Goal: Information Seeking & Learning: Learn about a topic

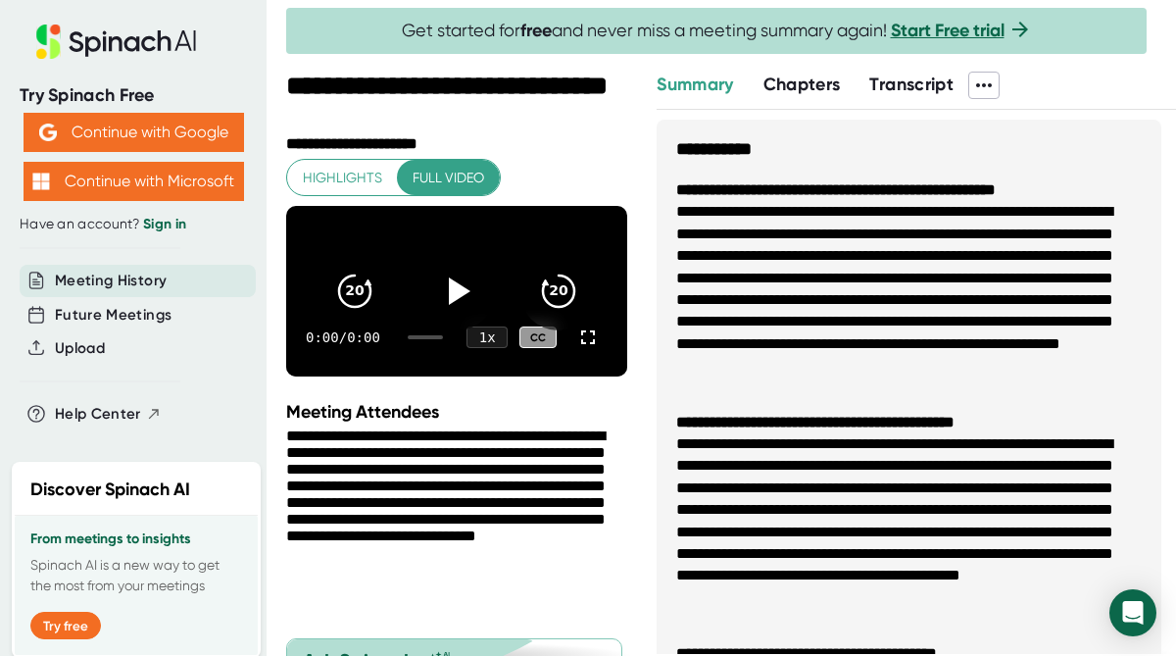
click at [919, 84] on span "Transcript" at bounding box center [911, 84] width 84 height 22
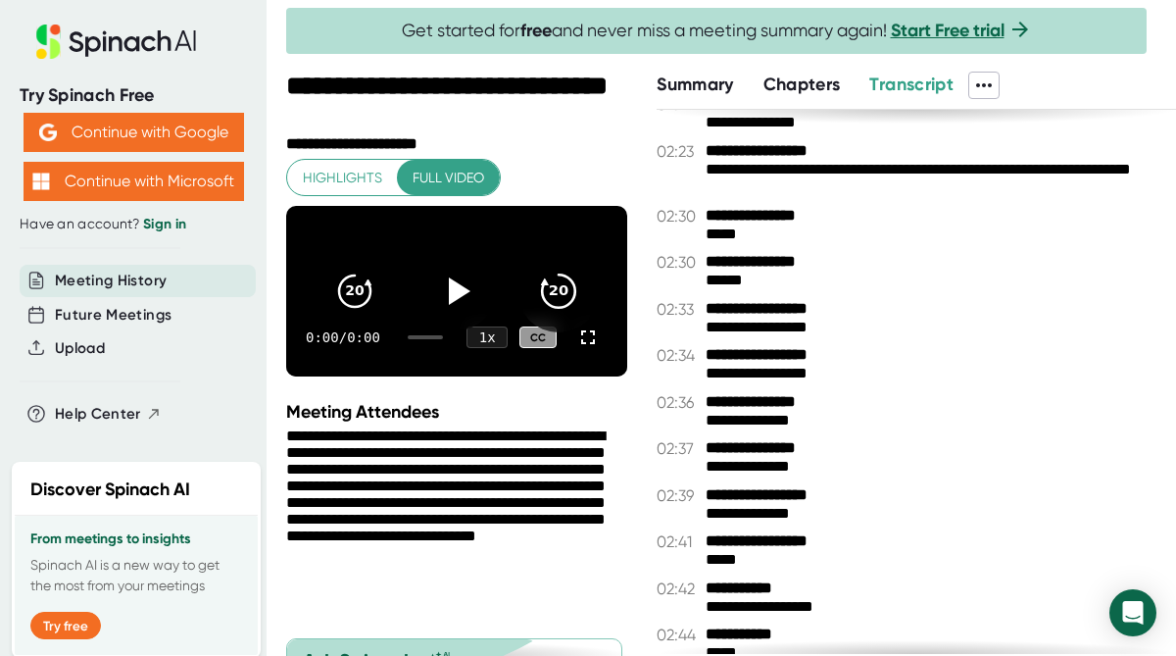
scroll to position [258, 0]
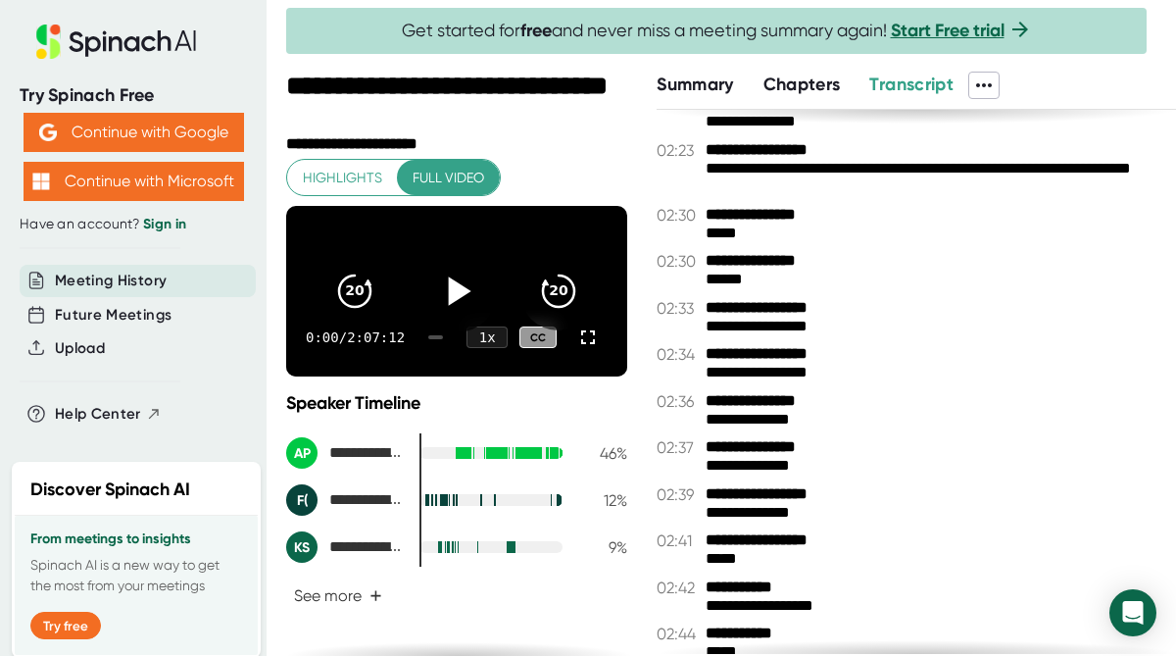
click at [460, 300] on icon at bounding box center [456, 291] width 49 height 49
click at [356, 602] on button "See more +" at bounding box center [338, 595] width 104 height 34
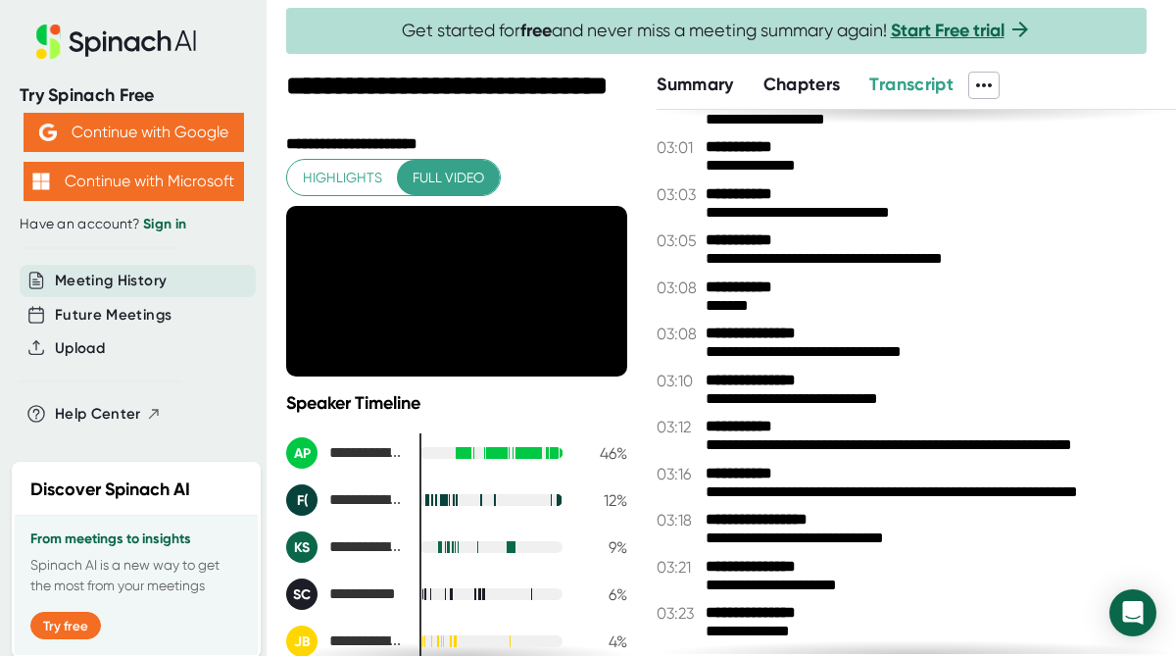
scroll to position [1117, 0]
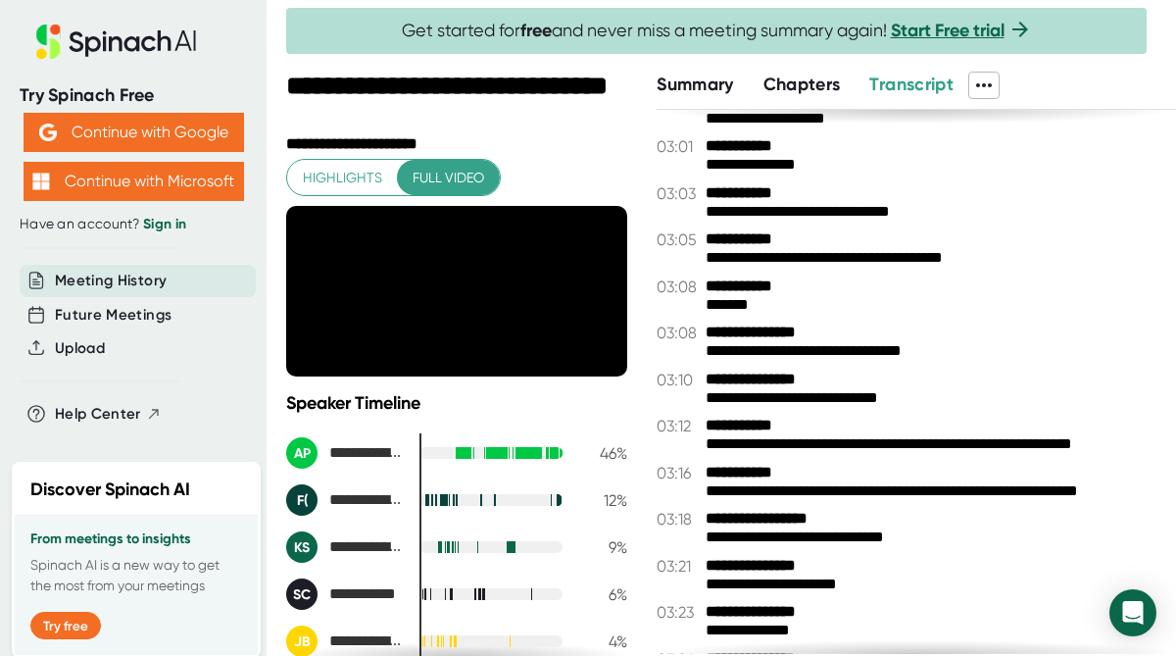
click at [985, 91] on icon at bounding box center [984, 85] width 24 height 24
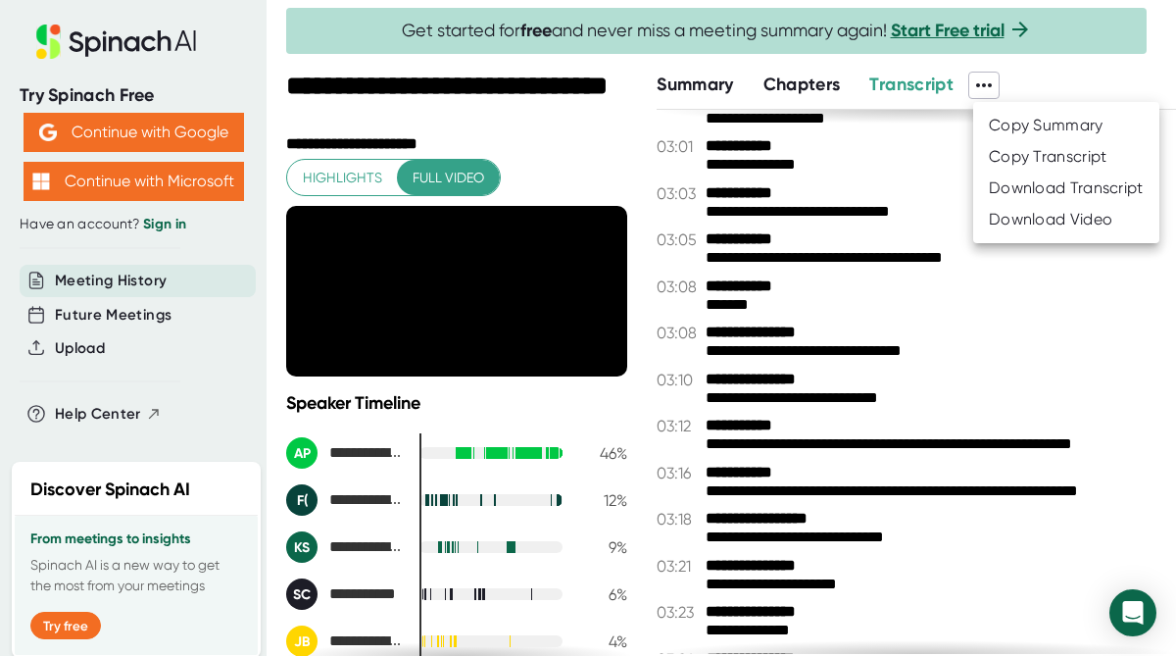
click at [893, 342] on div at bounding box center [588, 328] width 1176 height 656
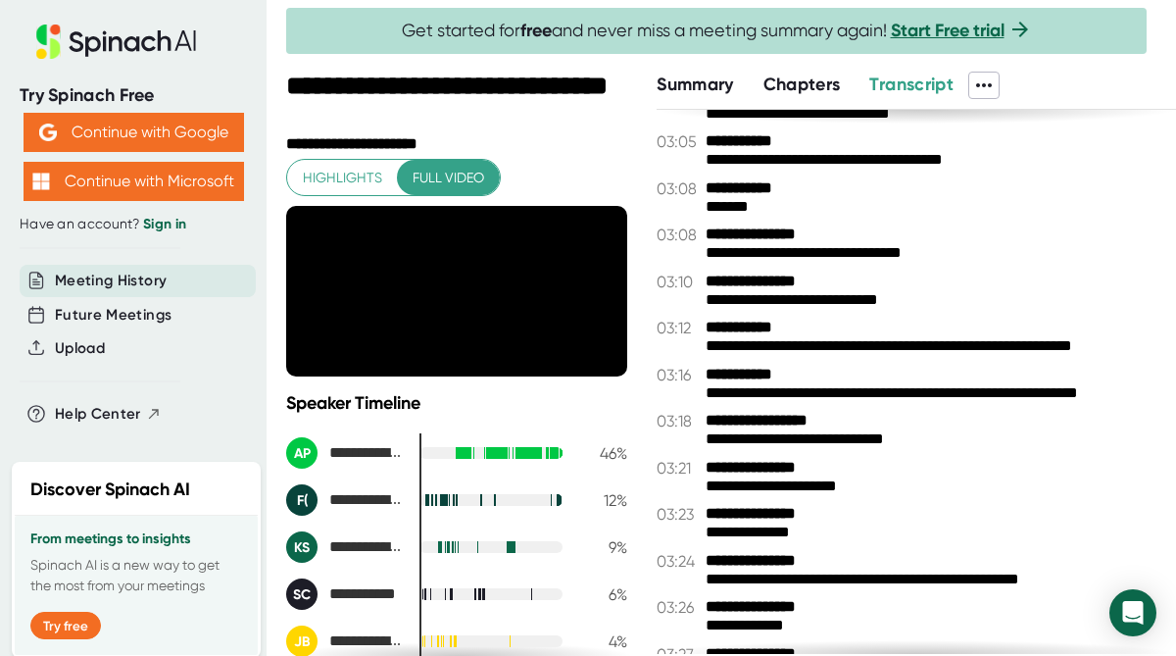
click at [893, 342] on div "**********" at bounding box center [934, 346] width 456 height 19
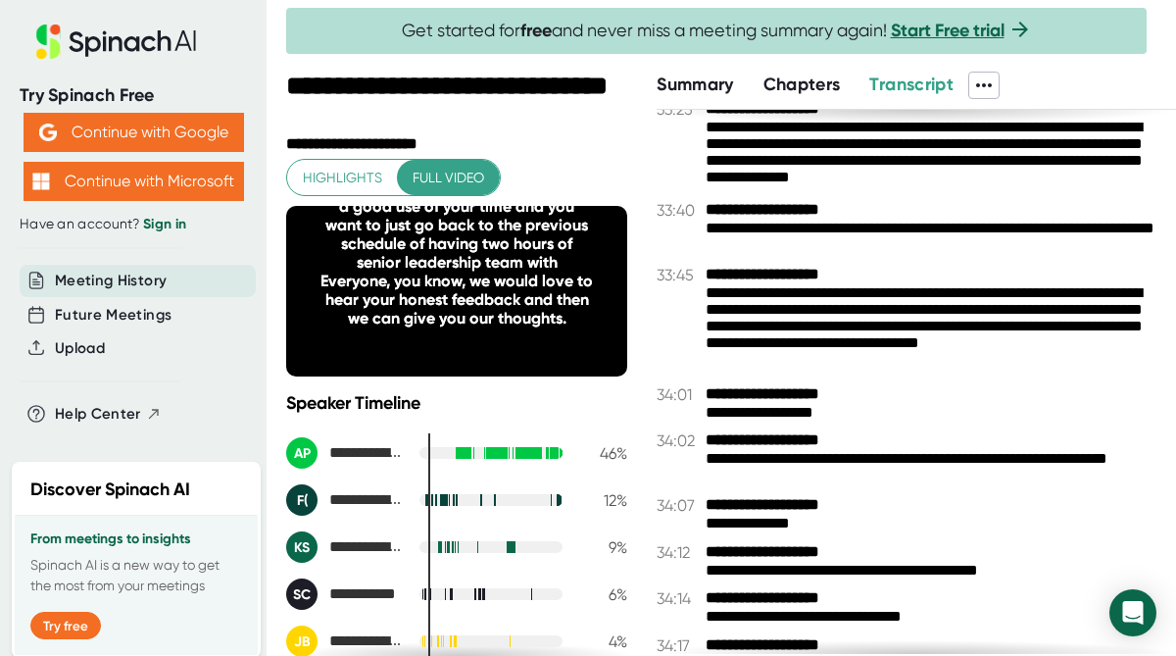
scroll to position [24707, 0]
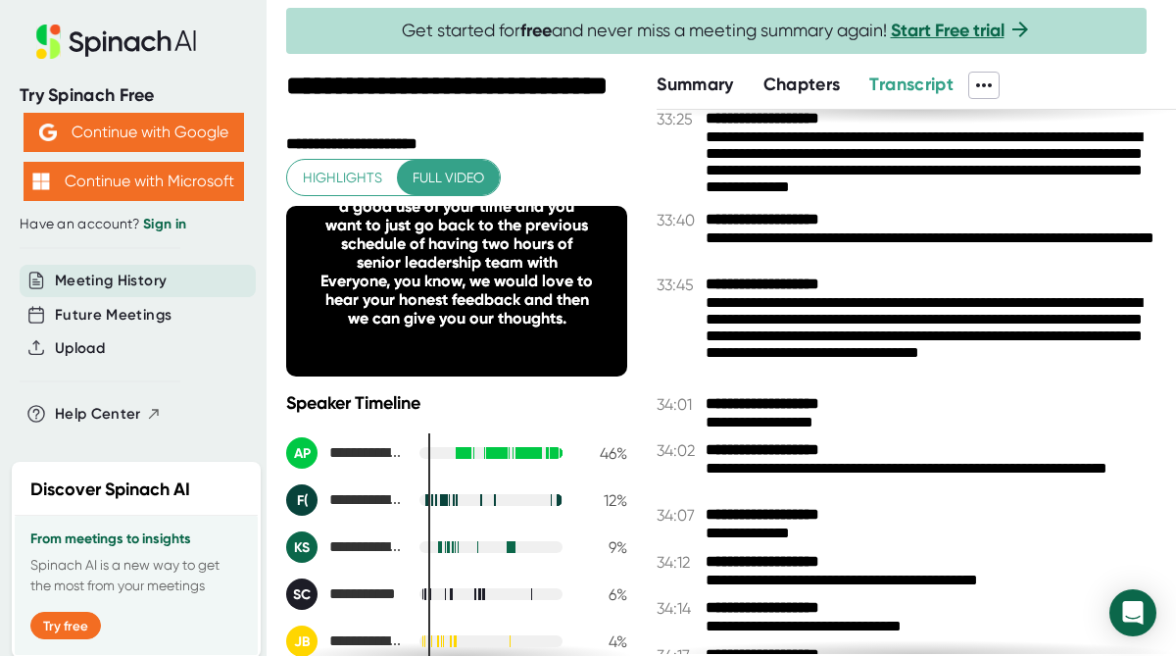
click at [922, 159] on div "**********" at bounding box center [934, 164] width 456 height 73
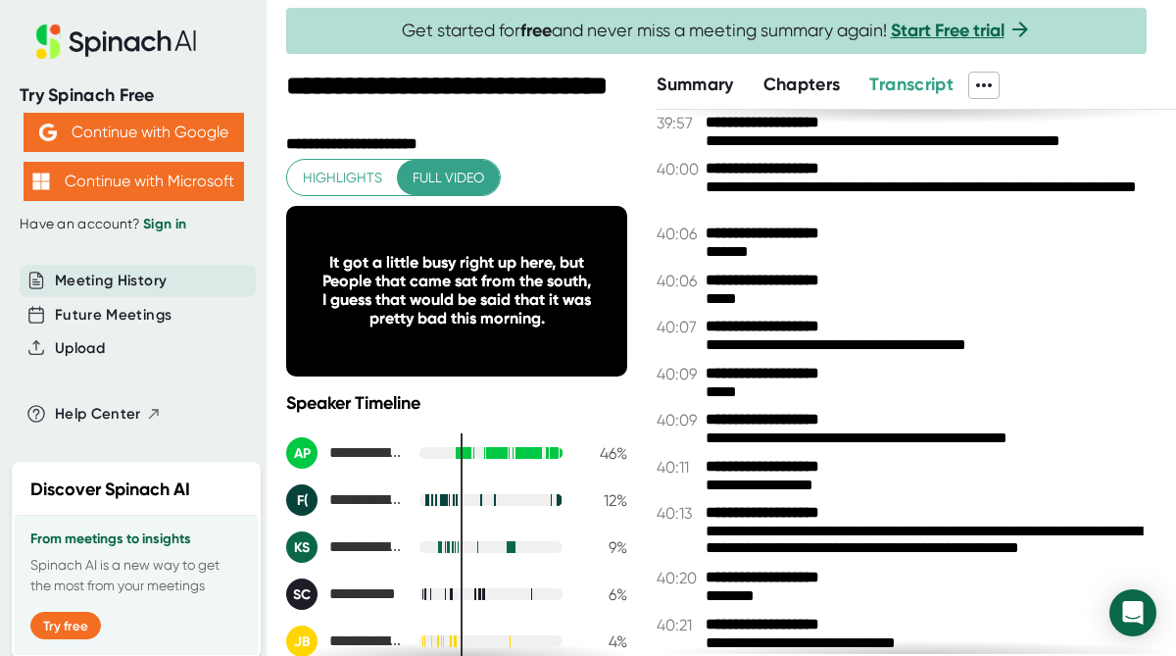
scroll to position [30104, 0]
